Goal: Find contact information: Obtain details needed to contact an individual or organization

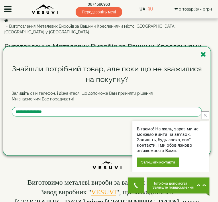
click at [189, 53] on div "Знайшли потрібний товар, але поки що не зважилися на покупку? Залишіть свій тел…" at bounding box center [106, 101] width 207 height 109
click at [200, 52] on icon "button" at bounding box center [203, 54] width 6 height 7
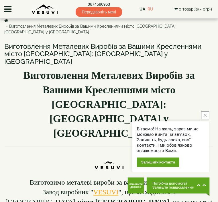
click at [202, 115] on button "close button" at bounding box center [205, 116] width 8 height 8
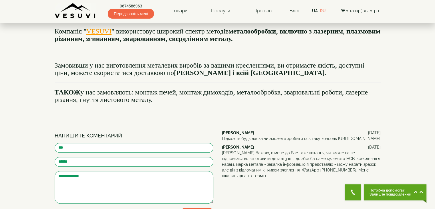
scroll to position [660, 0]
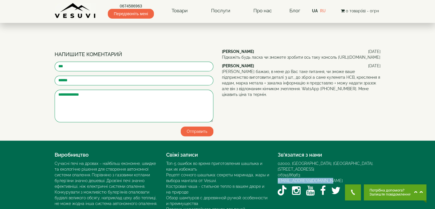
drag, startPoint x: 331, startPoint y: 143, endPoint x: 276, endPoint y: 142, distance: 54.9
click at [217, 149] on div "Зв’язатися з нами 02000, Україна, м. Київ, Мисливський провулок, 1Б 0674586963 …" at bounding box center [329, 173] width 112 height 49
copy link "[EMAIL_ADDRESS][DOMAIN_NAME]"
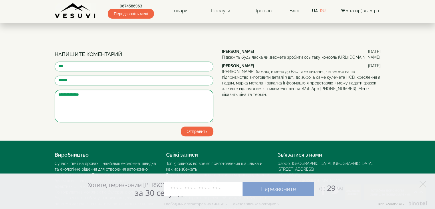
click at [217, 184] on div "Хотите, перезвоним Вам за 30 секунд? Перезвоните 00: 29 :99 Например: 067 000 0…" at bounding box center [217, 190] width 435 height 35
click at [217, 183] on icon at bounding box center [422, 183] width 7 height 7
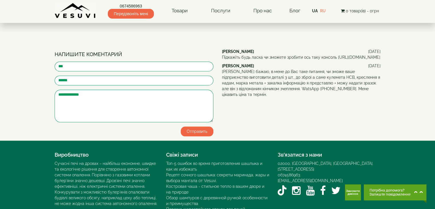
click at [217, 159] on footer "Виробництво Сучасні печі на дровах – найбільш економне, швидке та екологічне рі…" at bounding box center [217, 189] width 435 height 99
drag, startPoint x: 328, startPoint y: 143, endPoint x: 276, endPoint y: 144, distance: 52.3
click at [217, 149] on div "Зв’язатися з нами 02000, Україна, м. Київ, Мисливський провулок, 1Б 0674586963 …" at bounding box center [329, 173] width 112 height 49
copy link "[EMAIL_ADDRESS][DOMAIN_NAME]"
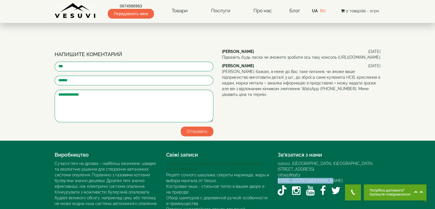
drag, startPoint x: 197, startPoint y: 155, endPoint x: 173, endPoint y: 137, distance: 30.2
click at [197, 184] on link "Костровая чаша - стильное тепло в вашем дворе и на природе" at bounding box center [215, 189] width 98 height 10
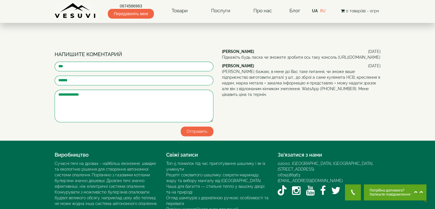
click at [25, 156] on footer "Виробництво Сучасні печі на дровах – найбільш економне, швидке та екологічне рі…" at bounding box center [217, 189] width 435 height 99
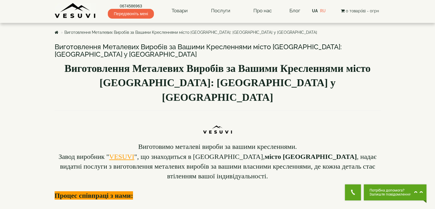
click at [168, 153] on font "Завод виробник " VESUVI ", що знаходиться в Україні, місто Київ , надає видатні…" at bounding box center [218, 166] width 318 height 27
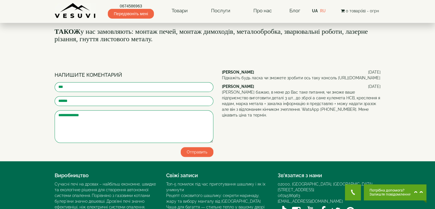
scroll to position [660, 0]
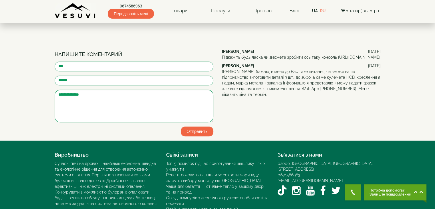
drag, startPoint x: 153, startPoint y: 116, endPoint x: 152, endPoint y: 121, distance: 4.8
click at [153, 140] on footer "Виробництво Сучасні печі на дровах – найбільш економне, швидке та екологічне рі…" at bounding box center [217, 189] width 435 height 99
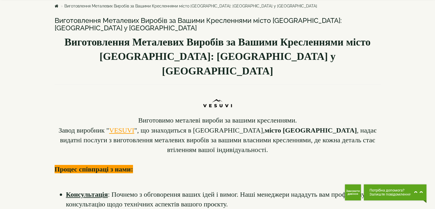
scroll to position [0, 0]
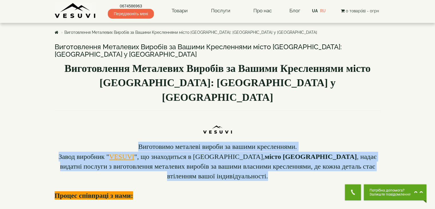
drag, startPoint x: 139, startPoint y: 130, endPoint x: 399, endPoint y: 149, distance: 261.2
copy div "Виготовимо металеві вироби за вашими кресленнями. Завод виробник " VESUVI ", що…"
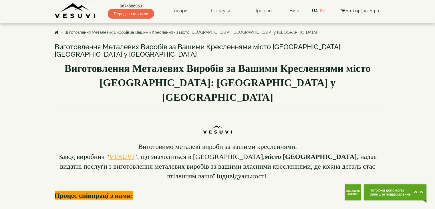
click at [138, 116] on h1 at bounding box center [218, 128] width 326 height 25
